Goal: Task Accomplishment & Management: Manage account settings

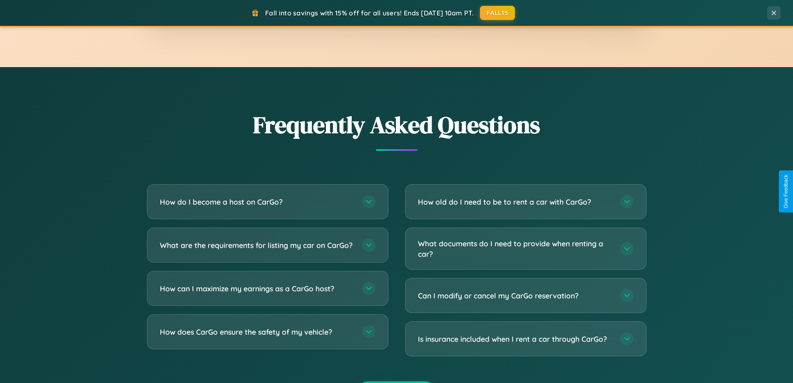
scroll to position [1602, 0]
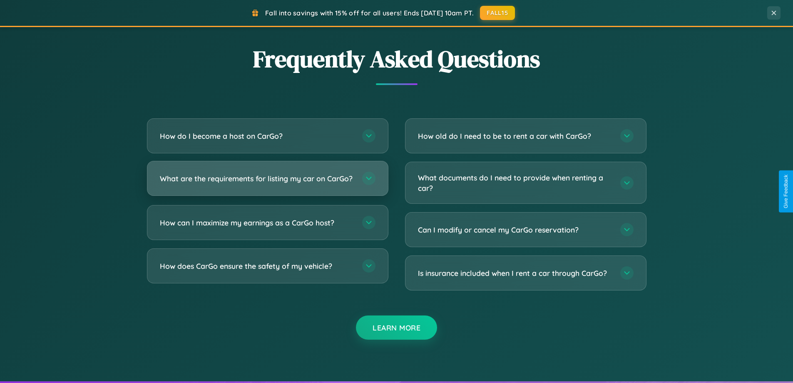
click at [267, 182] on h3 "What are the requirements for listing my car on CarGo?" at bounding box center [257, 178] width 194 height 10
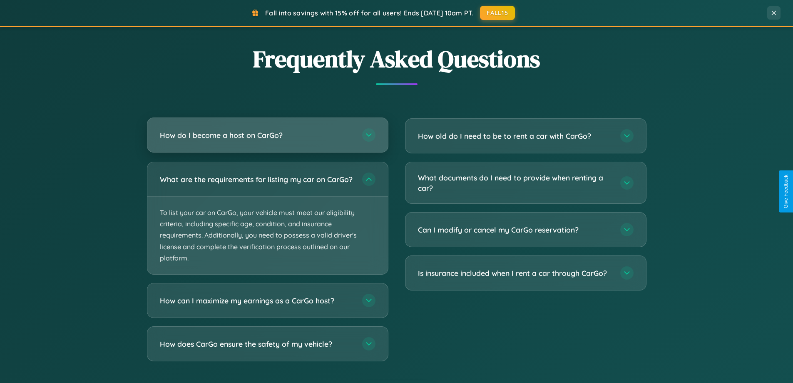
click at [267, 135] on h3 "How do I become a host on CarGo?" at bounding box center [257, 135] width 194 height 10
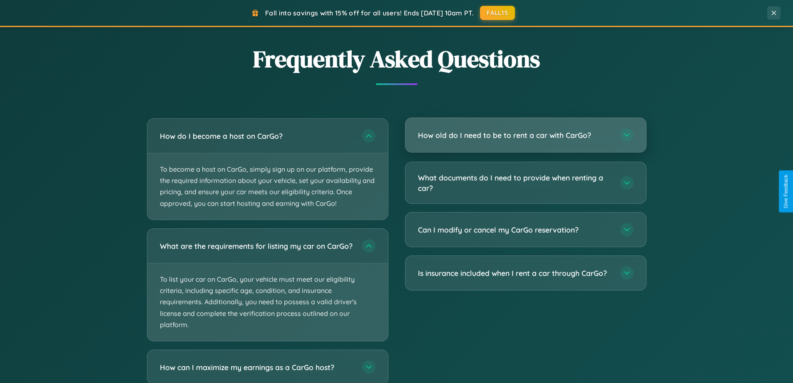
click at [526, 136] on h3 "How old do I need to be to rent a car with CarGo?" at bounding box center [515, 135] width 194 height 10
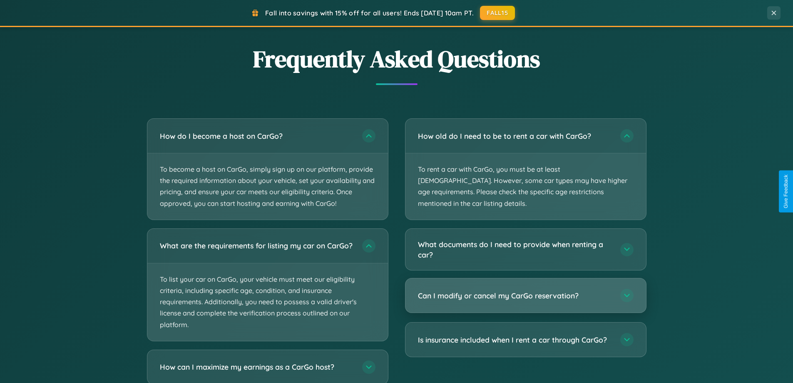
click at [526, 290] on h3 "Can I modify or cancel my CarGo reservation?" at bounding box center [515, 295] width 194 height 10
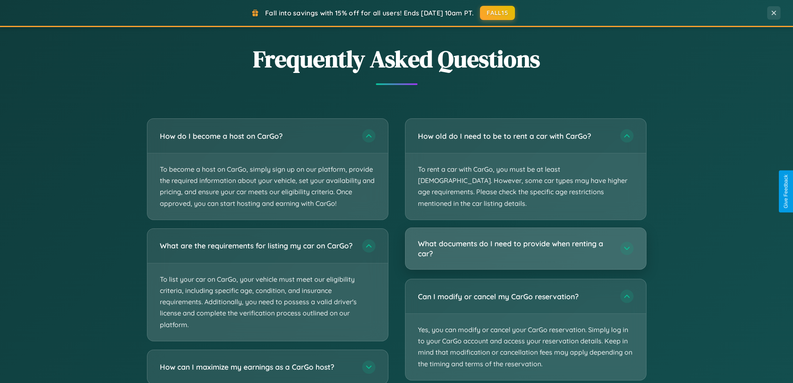
click at [526, 238] on h3 "What documents do I need to provide when renting a car?" at bounding box center [515, 248] width 194 height 20
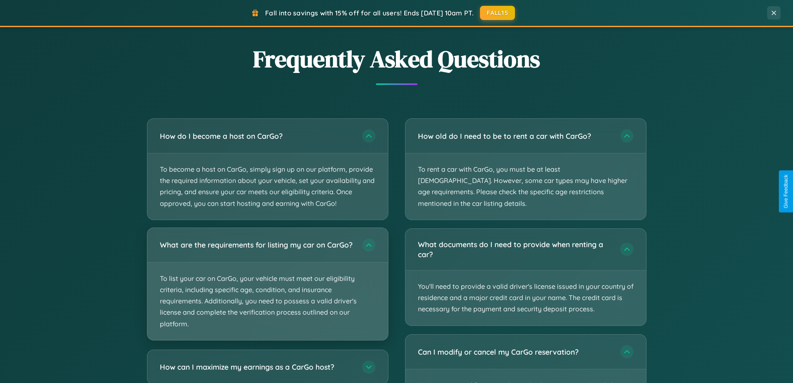
click at [267, 288] on p "To list your car on CarGo, your vehicle must meet our eligibility criteria, inc…" at bounding box center [267, 300] width 241 height 77
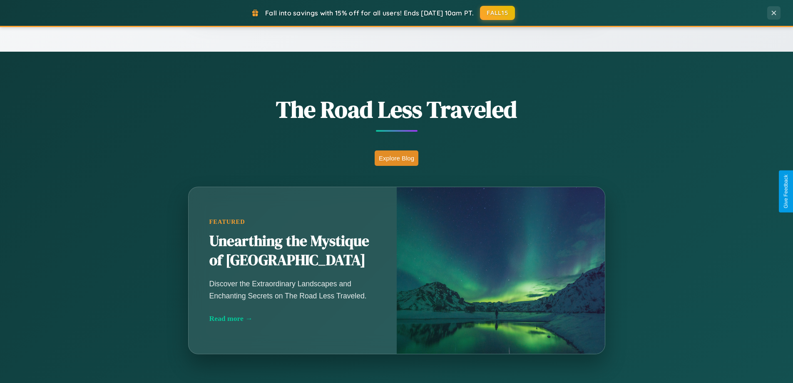
scroll to position [0, 0]
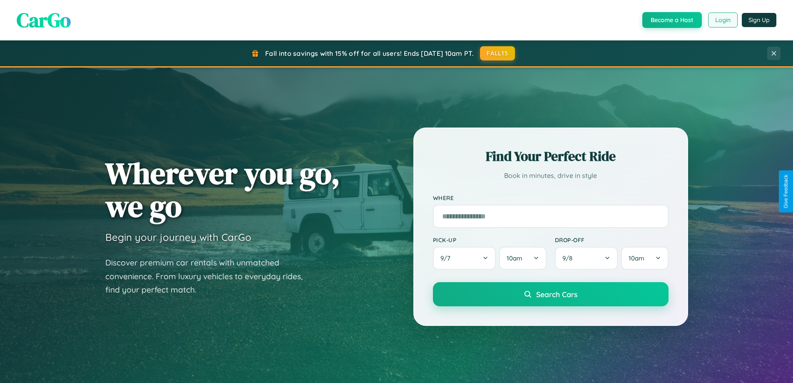
click at [722, 20] on button "Login" at bounding box center [723, 19] width 30 height 15
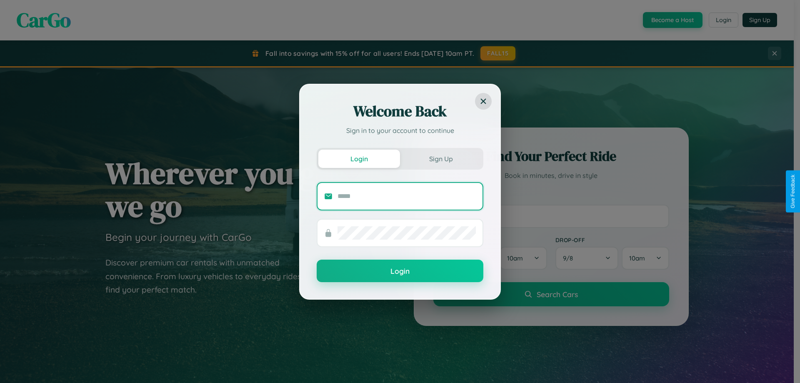
click at [406, 196] on input "text" at bounding box center [406, 195] width 138 height 13
type input "**********"
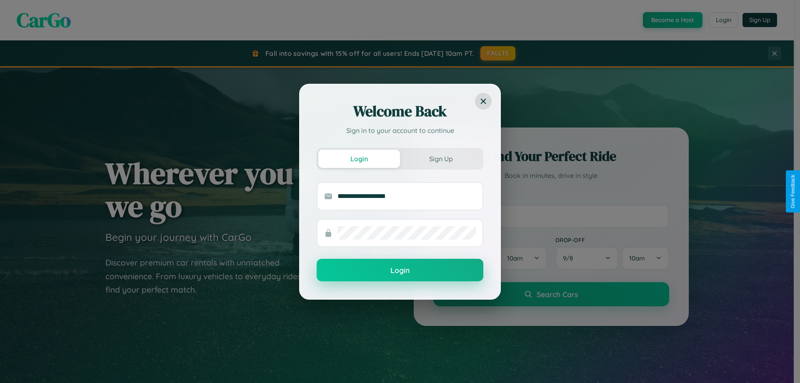
click at [400, 270] on button "Login" at bounding box center [399, 270] width 167 height 22
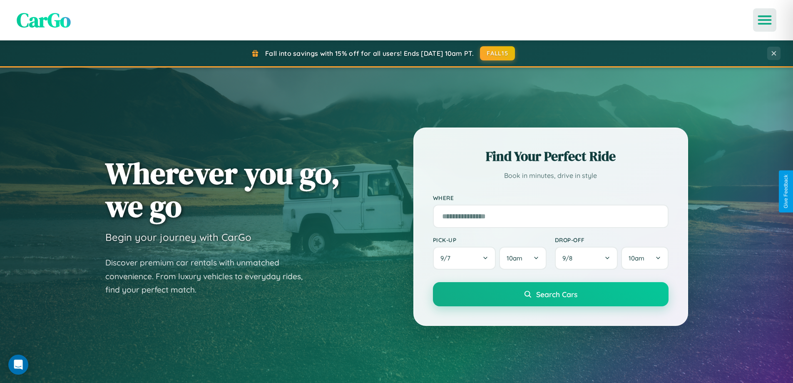
click at [765, 20] on icon "Open menu" at bounding box center [765, 19] width 12 height 7
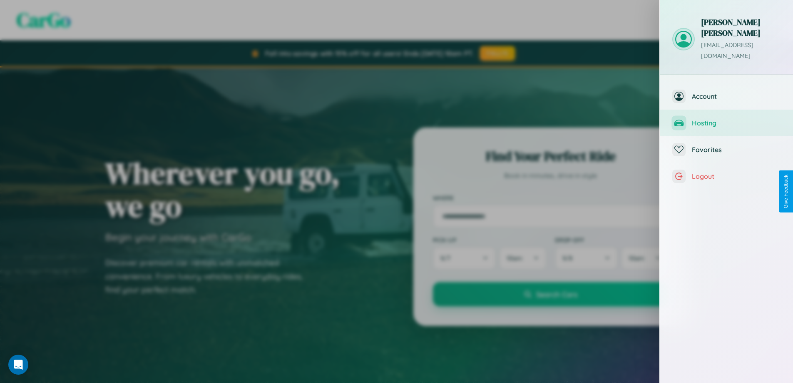
click at [727, 119] on span "Hosting" at bounding box center [736, 123] width 89 height 8
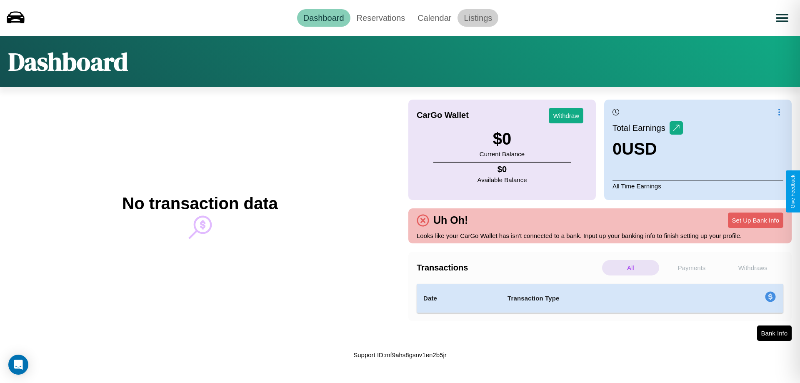
click at [478, 17] on link "Listings" at bounding box center [477, 17] width 41 height 17
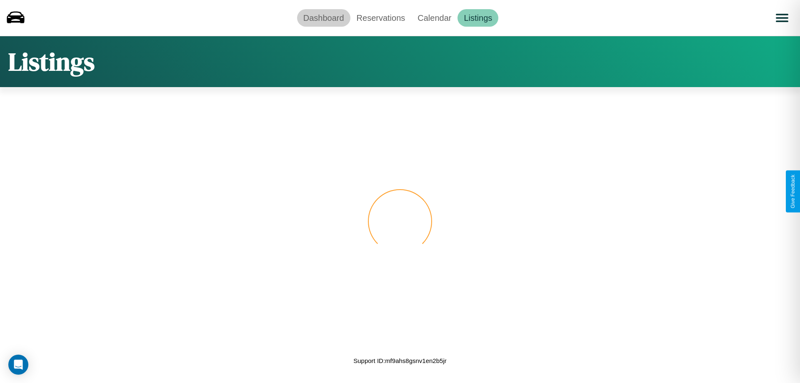
click at [323, 17] on link "Dashboard" at bounding box center [323, 17] width 53 height 17
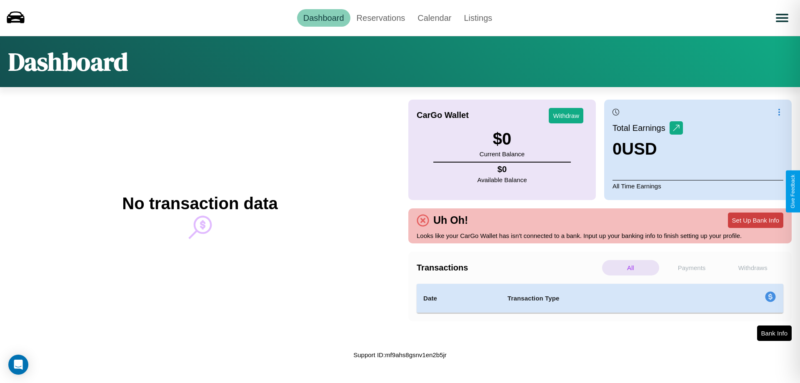
click at [755, 220] on button "Set Up Bank Info" at bounding box center [754, 219] width 55 height 15
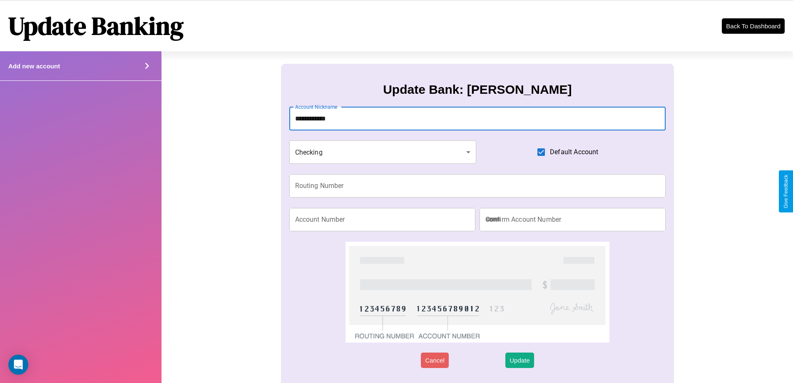
type input "**********"
